Goal: Task Accomplishment & Management: Use online tool/utility

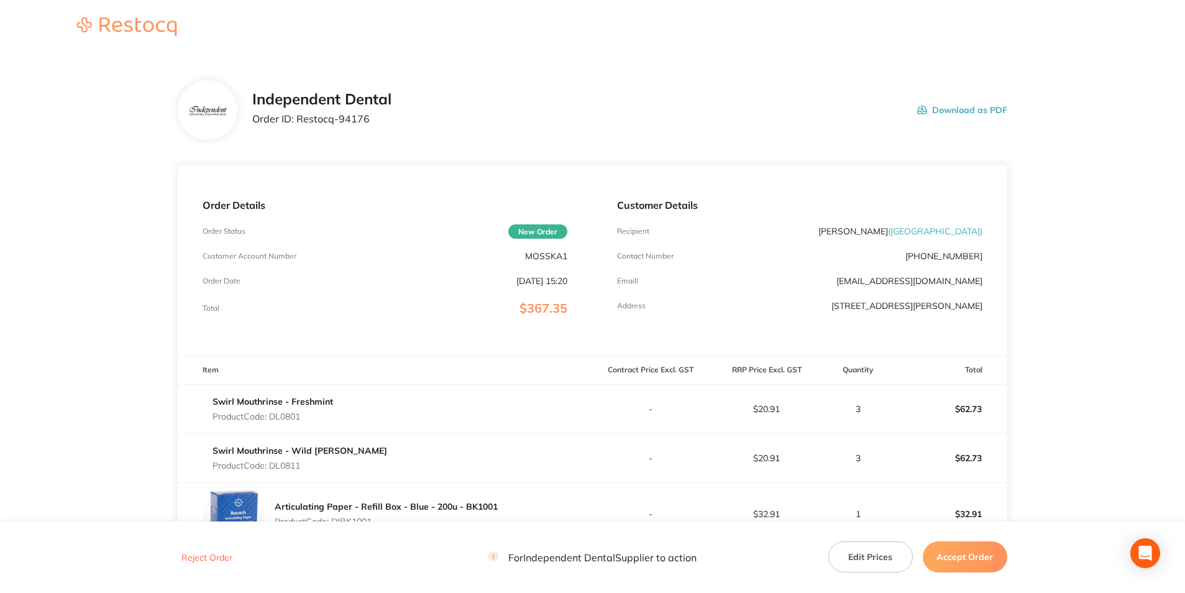
click at [973, 560] on button "Accept Order" at bounding box center [965, 556] width 84 height 31
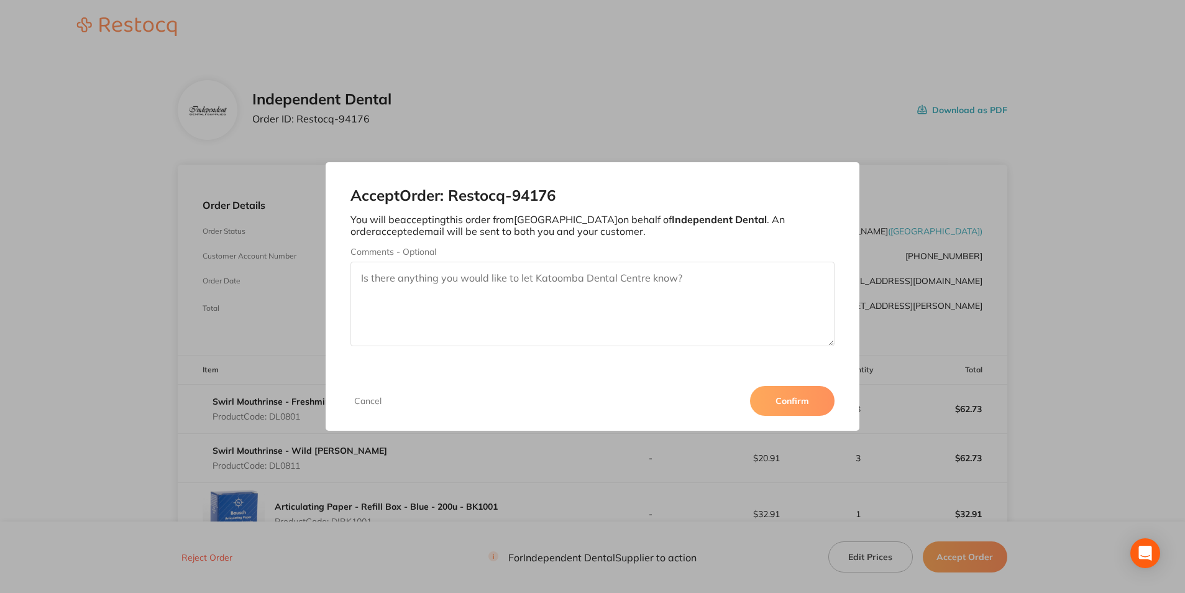
click at [791, 396] on button "Confirm" at bounding box center [792, 401] width 84 height 30
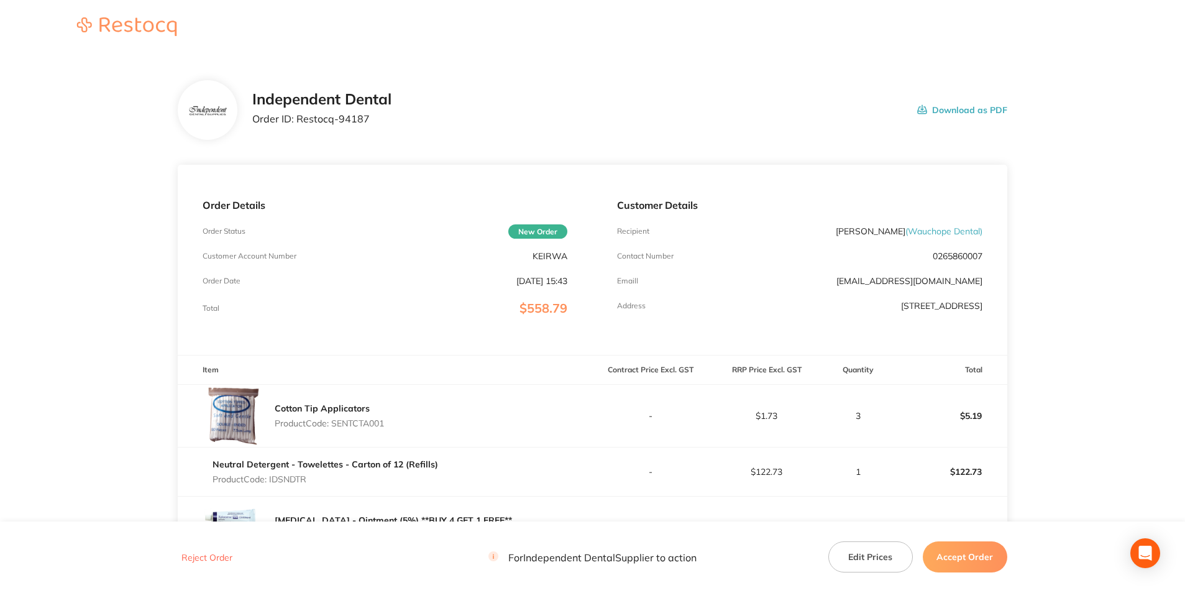
click at [970, 555] on button "Accept Order" at bounding box center [965, 556] width 84 height 31
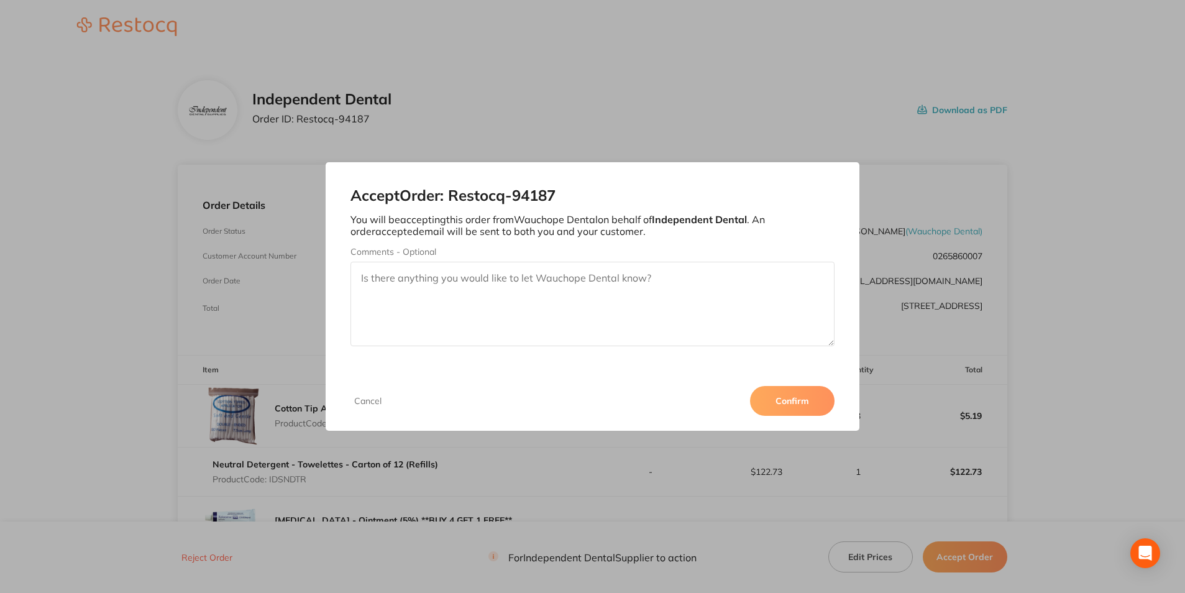
click at [803, 394] on button "Confirm" at bounding box center [792, 401] width 84 height 30
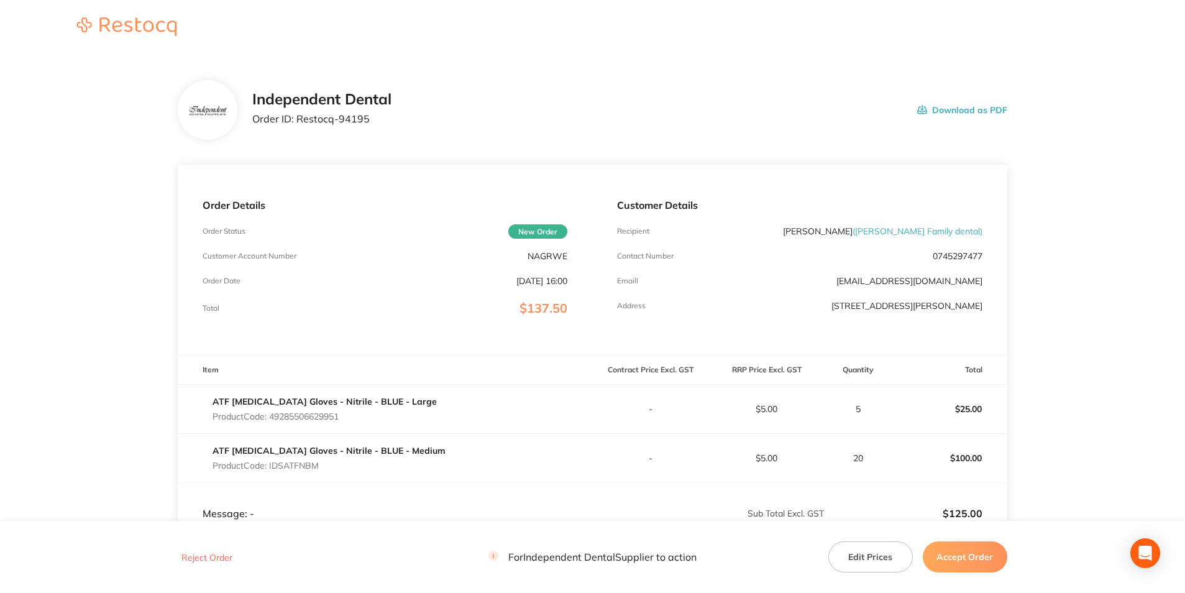
click at [966, 563] on button "Accept Order" at bounding box center [965, 556] width 84 height 31
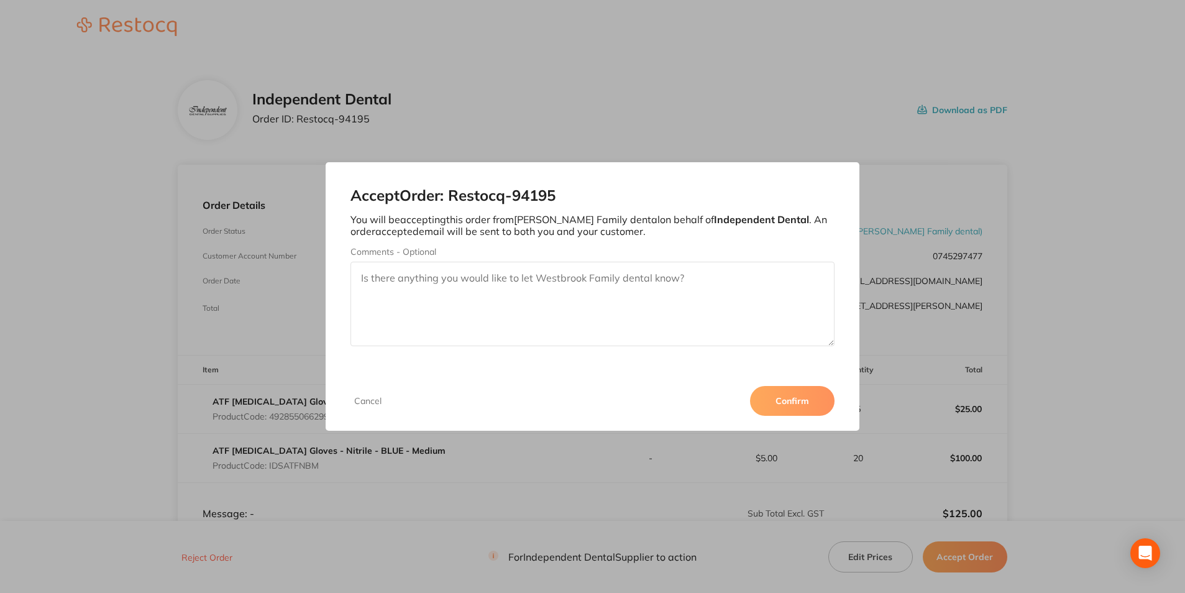
click at [782, 397] on button "Confirm" at bounding box center [792, 401] width 84 height 30
